Goal: Browse casually: Explore the website without a specific task or goal

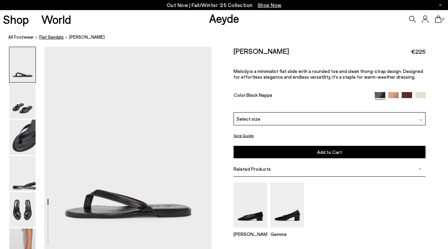
click at [46, 37] on span "flat sandals" at bounding box center [51, 36] width 25 height 5
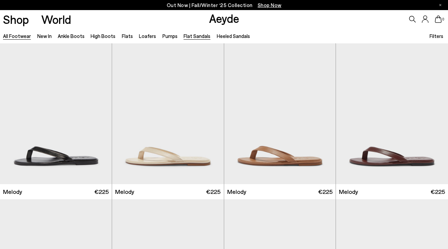
click at [23, 35] on link "All Footwear" at bounding box center [17, 36] width 28 height 6
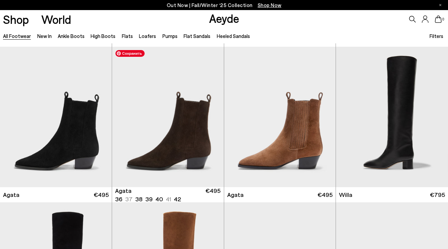
scroll to position [153, 0]
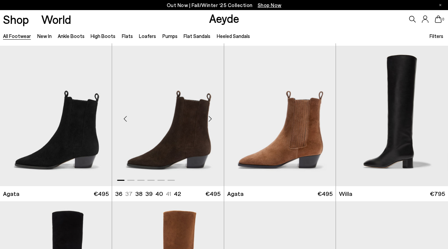
click at [209, 117] on div "Next slide" at bounding box center [210, 118] width 20 height 20
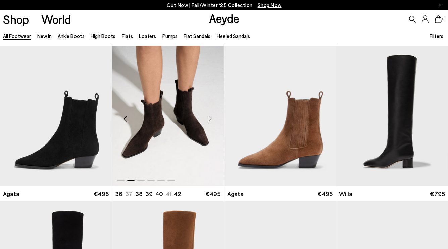
click at [209, 117] on div "Next slide" at bounding box center [210, 118] width 20 height 20
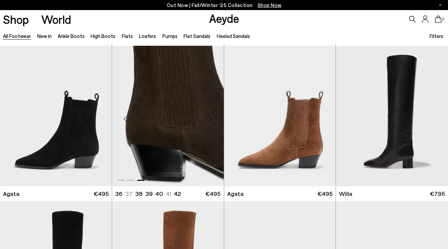
click at [209, 117] on div "Next slide" at bounding box center [210, 118] width 20 height 20
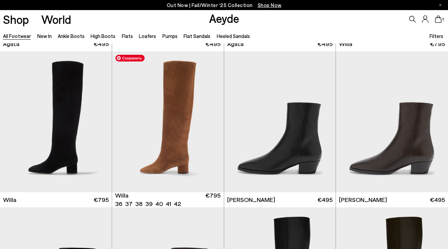
scroll to position [303, 0]
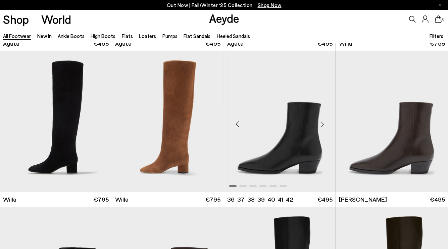
click at [323, 125] on div "Next slide" at bounding box center [322, 124] width 20 height 20
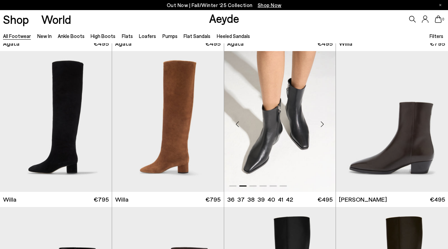
click at [322, 125] on div "Next slide" at bounding box center [322, 124] width 20 height 20
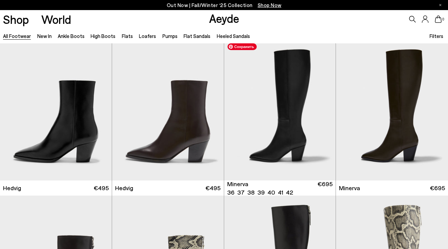
scroll to position [471, 0]
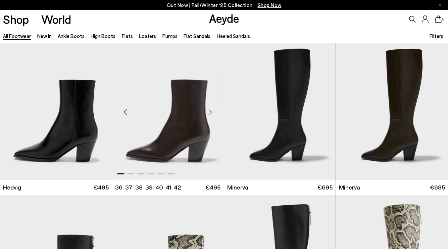
click at [211, 111] on div "Next slide" at bounding box center [210, 112] width 20 height 20
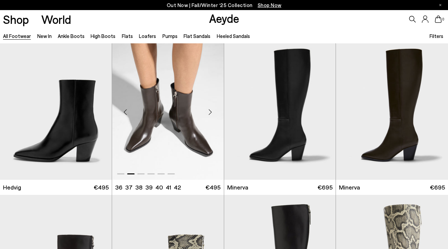
click at [211, 111] on div "Next slide" at bounding box center [210, 112] width 20 height 20
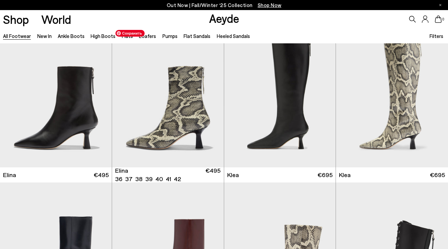
scroll to position [640, 0]
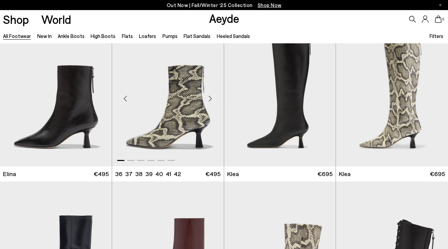
click at [209, 99] on div "Next slide" at bounding box center [210, 98] width 20 height 20
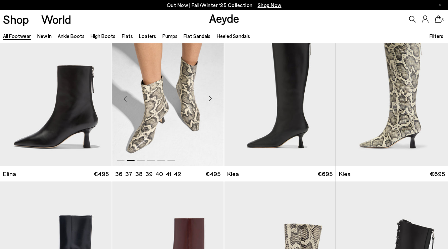
click at [209, 97] on div "Next slide" at bounding box center [210, 98] width 20 height 20
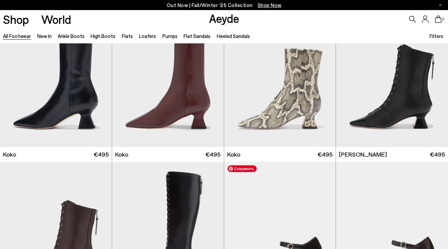
scroll to position [805, 0]
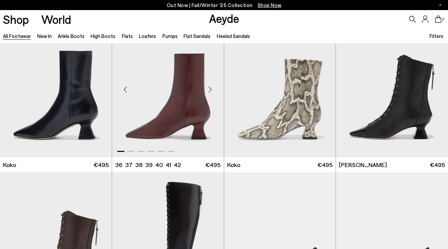
click at [211, 89] on div "Next slide" at bounding box center [210, 90] width 20 height 20
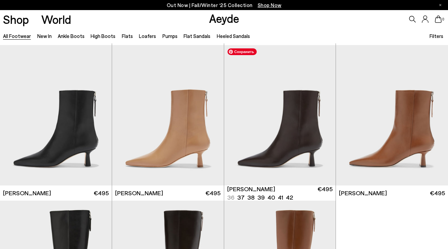
scroll to position [1099, 0]
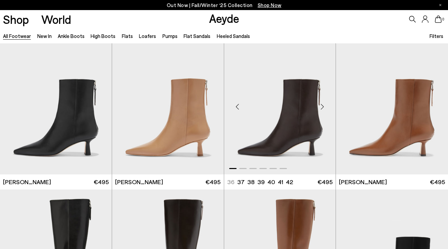
click at [324, 108] on div "Next slide" at bounding box center [322, 107] width 20 height 20
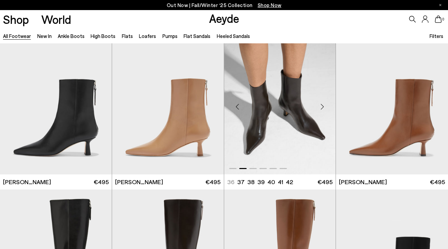
click at [324, 108] on div "Next slide" at bounding box center [322, 107] width 20 height 20
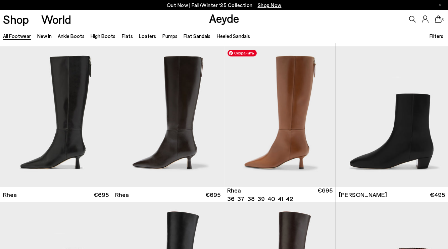
scroll to position [1241, 0]
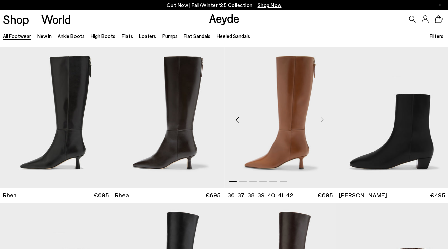
click at [322, 118] on div "Next slide" at bounding box center [322, 119] width 20 height 20
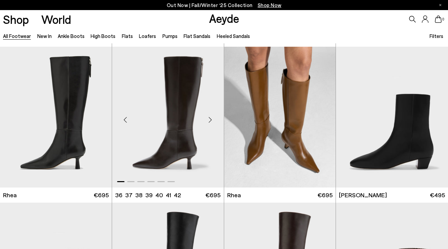
click at [213, 118] on div "Next slide" at bounding box center [210, 119] width 20 height 20
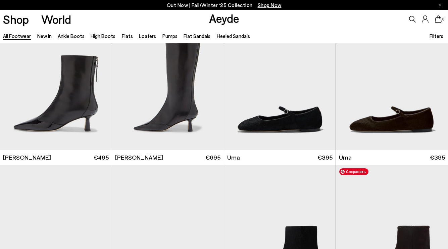
scroll to position [1579, 0]
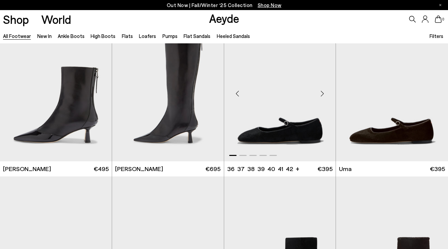
click at [325, 92] on div "Next slide" at bounding box center [322, 93] width 20 height 20
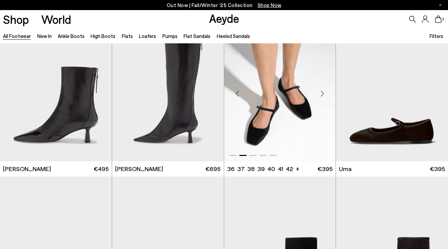
click at [325, 92] on div "Next slide" at bounding box center [322, 93] width 20 height 20
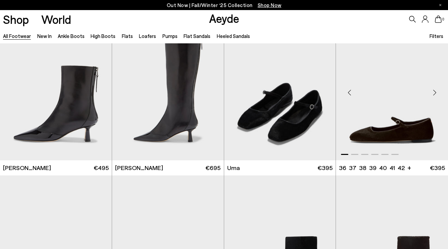
scroll to position [1567, 0]
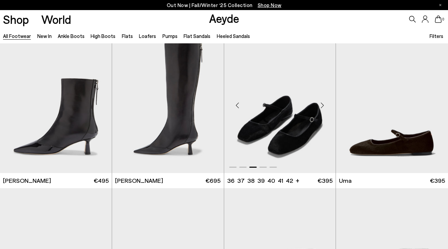
click at [324, 106] on div "Next slide" at bounding box center [322, 105] width 20 height 20
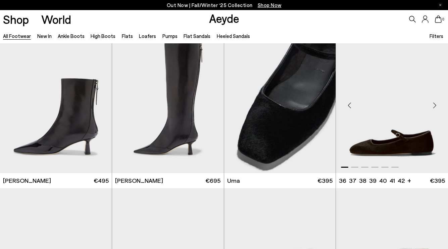
click at [433, 103] on div "Next slide" at bounding box center [435, 105] width 20 height 20
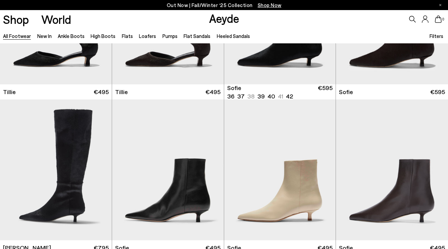
scroll to position [1812, 0]
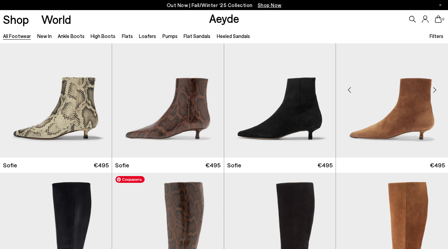
scroll to position [2045, 0]
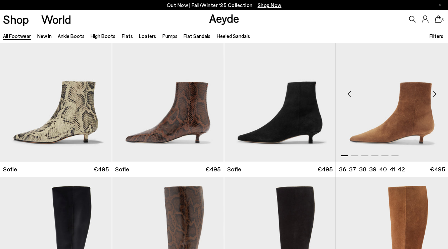
click at [434, 92] on div "Next slide" at bounding box center [435, 94] width 20 height 20
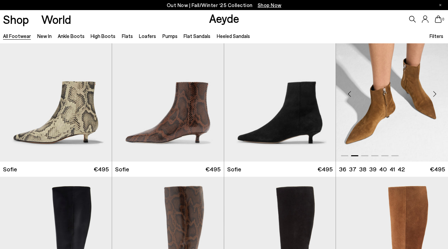
click at [434, 92] on div "Next slide" at bounding box center [435, 94] width 20 height 20
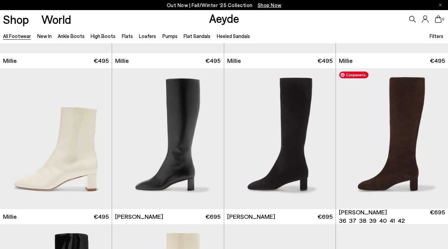
scroll to position [2776, 0]
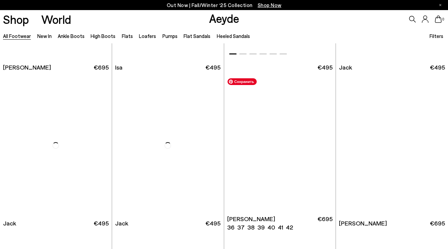
scroll to position [3892, 0]
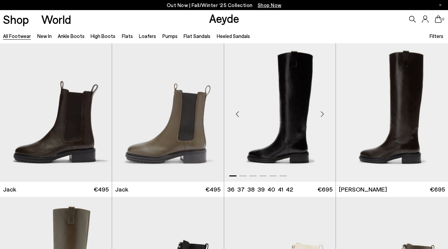
click at [325, 113] on div "Next slide" at bounding box center [322, 114] width 20 height 20
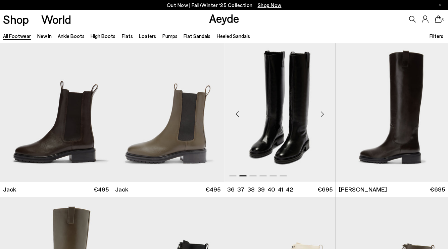
click at [325, 113] on div "Next slide" at bounding box center [322, 114] width 20 height 20
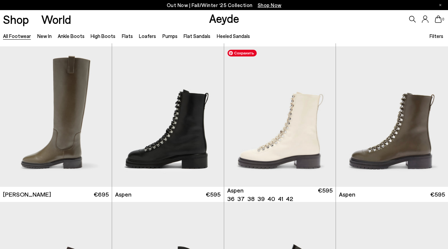
scroll to position [4041, 0]
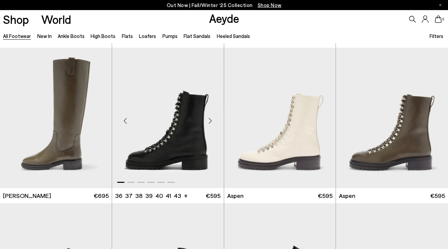
click at [211, 119] on div "Next slide" at bounding box center [210, 120] width 20 height 20
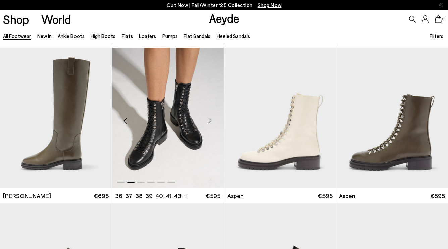
click at [212, 119] on div "Next slide" at bounding box center [210, 120] width 20 height 20
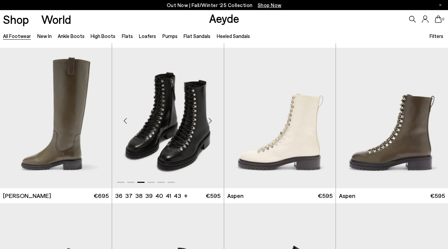
click at [212, 119] on div "Next slide" at bounding box center [210, 120] width 20 height 20
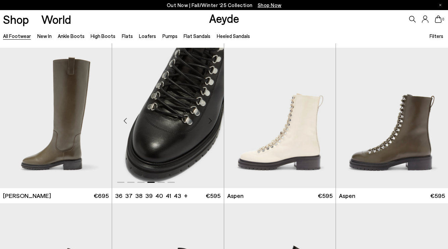
click at [212, 119] on div "Next slide" at bounding box center [210, 120] width 20 height 20
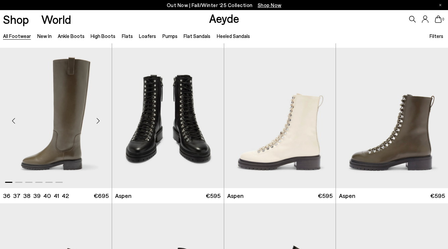
click at [106, 121] on div "Next slide" at bounding box center [98, 120] width 20 height 20
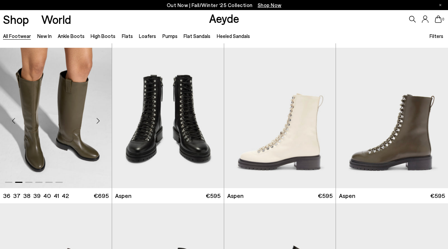
click at [103, 120] on div "Next slide" at bounding box center [98, 120] width 20 height 20
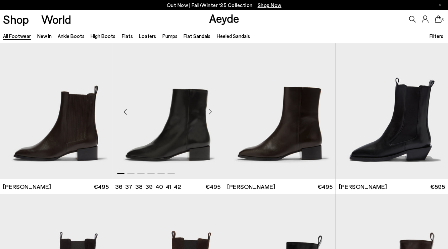
scroll to position [4361, 0]
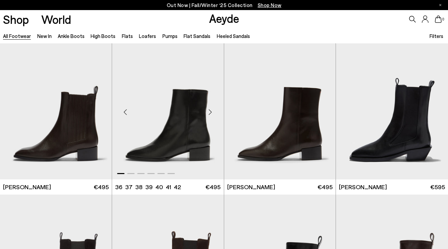
click at [210, 109] on div "Next slide" at bounding box center [210, 112] width 20 height 20
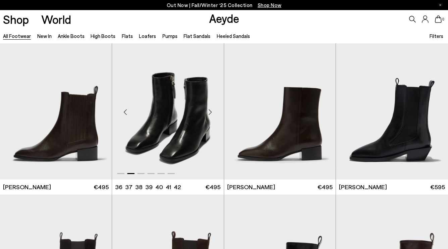
click at [210, 109] on div "Next slide" at bounding box center [210, 112] width 20 height 20
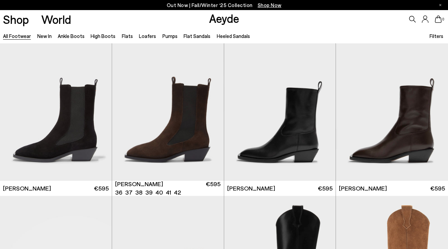
scroll to position [4493, 0]
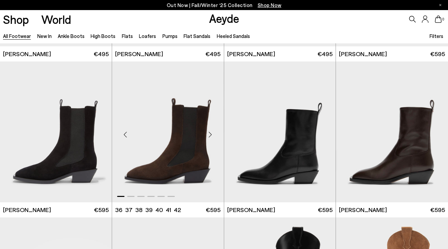
click at [209, 135] on div "Next slide" at bounding box center [210, 135] width 20 height 20
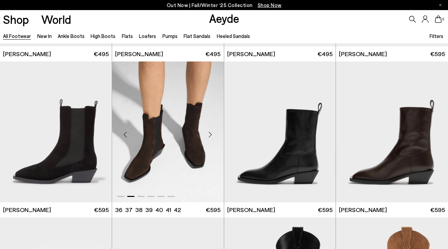
scroll to position [4498, 0]
